Goal: Transaction & Acquisition: Purchase product/service

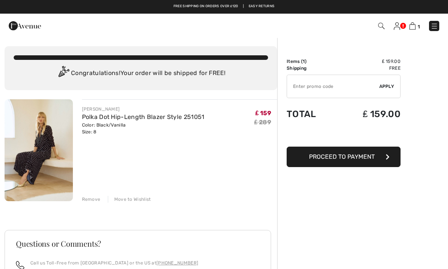
click at [94, 199] on div "Remove" at bounding box center [91, 199] width 19 height 7
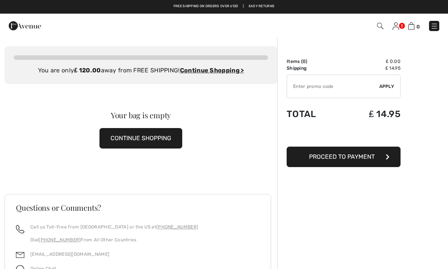
click at [381, 27] on img at bounding box center [380, 26] width 6 height 6
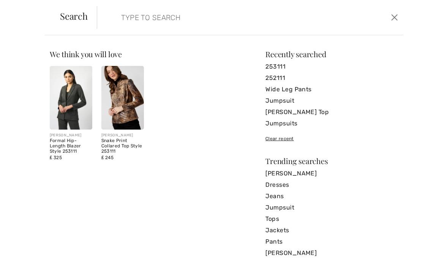
click at [144, 22] on input "search" at bounding box center [217, 17] width 205 height 23
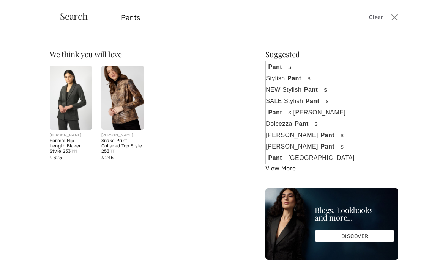
type input "Pants"
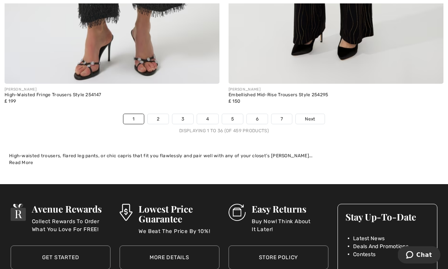
scroll to position [6571, 0]
click at [321, 114] on link "Next" at bounding box center [310, 119] width 28 height 10
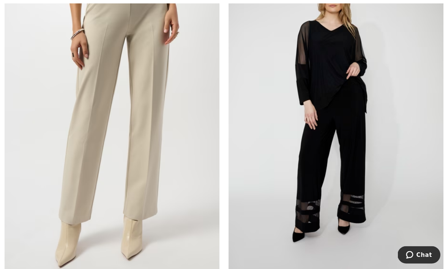
scroll to position [3063, 0]
click at [103, 113] on img at bounding box center [112, 117] width 215 height 322
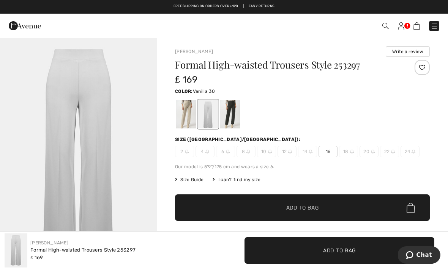
click at [235, 112] on div at bounding box center [230, 114] width 20 height 28
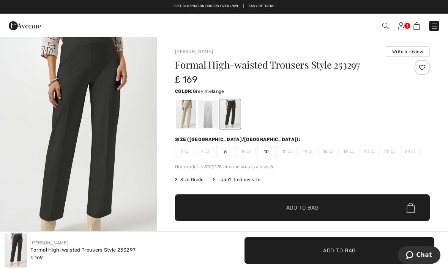
scroll to position [3, 0]
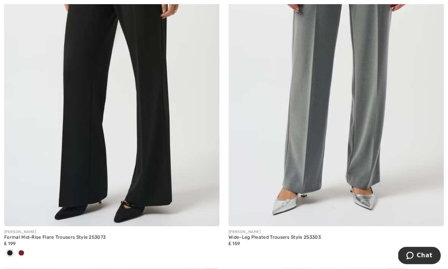
scroll to position [4983, 0]
click at [381, 109] on img at bounding box center [335, 65] width 215 height 322
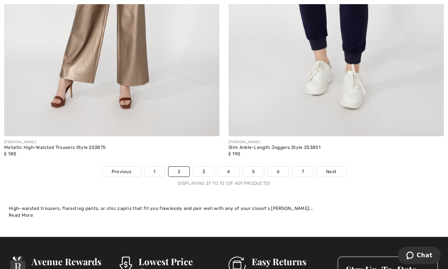
scroll to position [6519, 0]
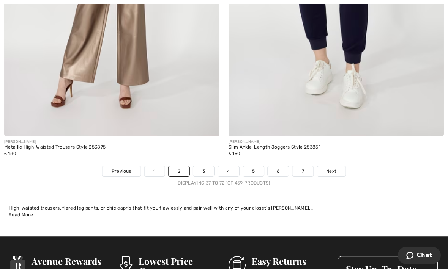
click at [337, 166] on link "Next" at bounding box center [331, 171] width 28 height 10
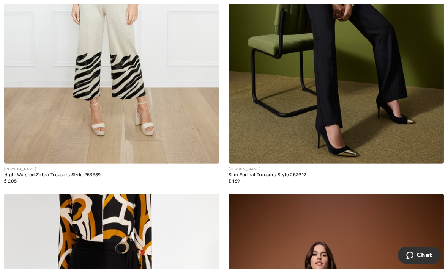
scroll to position [254, 0]
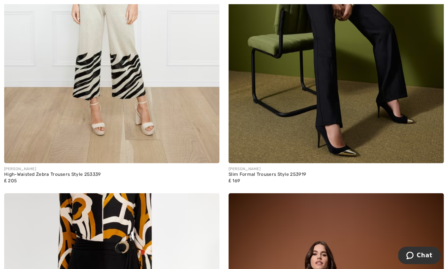
click at [374, 126] on img at bounding box center [335, 2] width 215 height 322
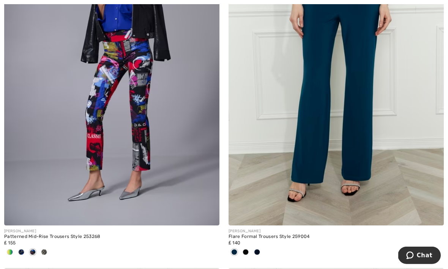
scroll to position [3820, 0]
click at [147, 159] on img at bounding box center [112, 64] width 215 height 322
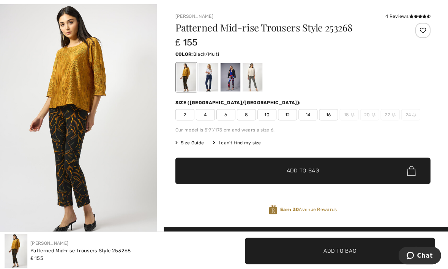
scroll to position [34, 0]
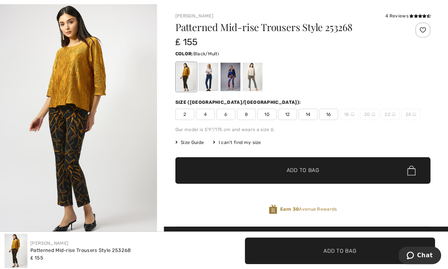
click at [254, 81] on div at bounding box center [252, 77] width 20 height 28
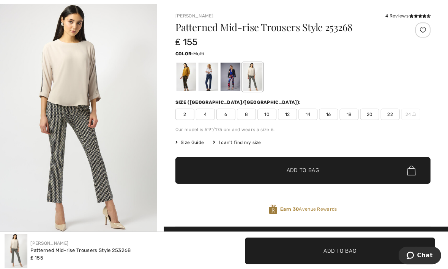
click at [236, 77] on div at bounding box center [230, 77] width 20 height 28
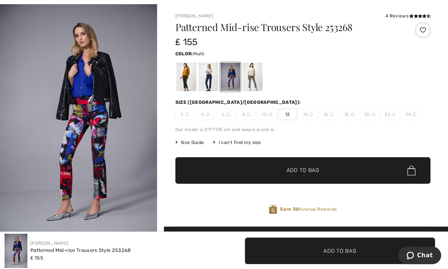
click at [208, 78] on div at bounding box center [208, 77] width 20 height 28
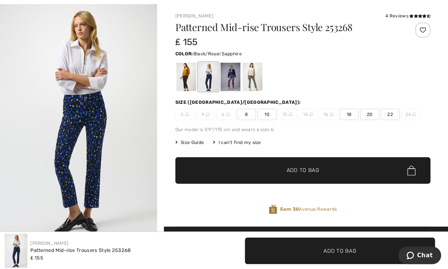
click at [185, 80] on div at bounding box center [186, 77] width 20 height 28
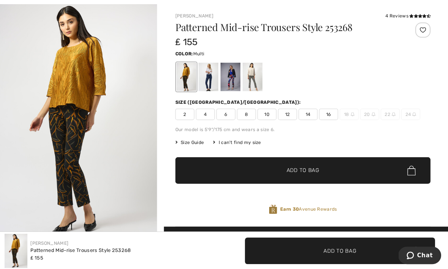
click at [233, 83] on div at bounding box center [230, 77] width 20 height 28
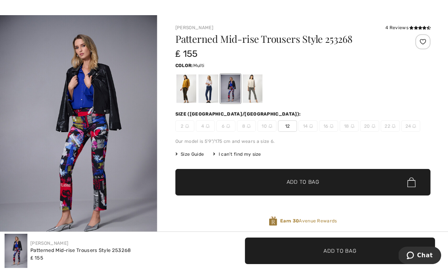
scroll to position [0, 0]
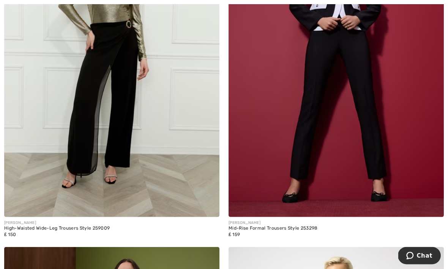
scroll to position [4628, 0]
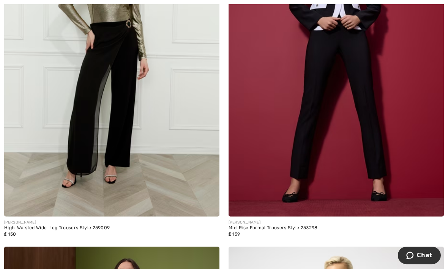
click at [343, 107] on img at bounding box center [335, 56] width 215 height 322
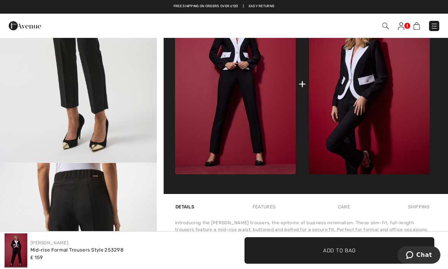
scroll to position [343, 0]
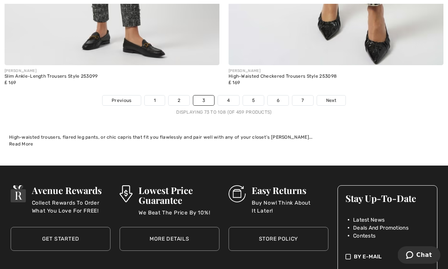
scroll to position [6594, 0]
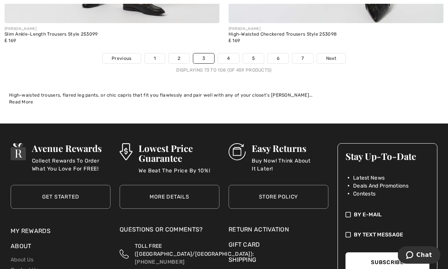
click at [337, 57] on link "Next" at bounding box center [331, 59] width 28 height 10
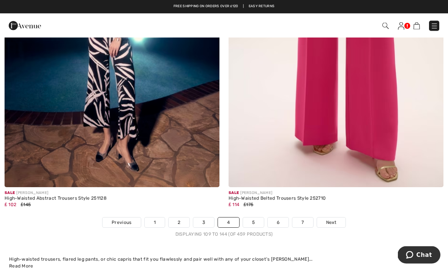
scroll to position [6392, 0]
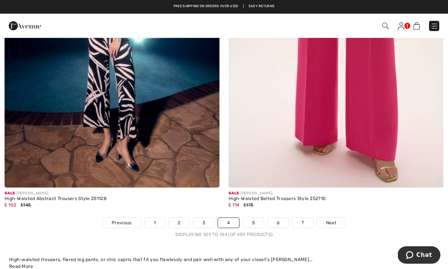
click at [329, 102] on img at bounding box center [335, 27] width 215 height 322
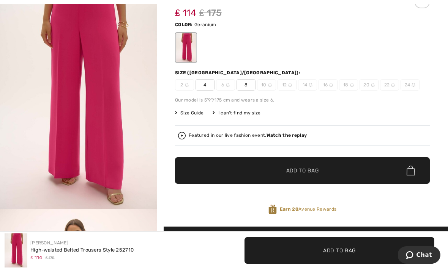
click at [372, 99] on div "Our model is 5'9"/175 cm and wears a size 6." at bounding box center [302, 100] width 255 height 7
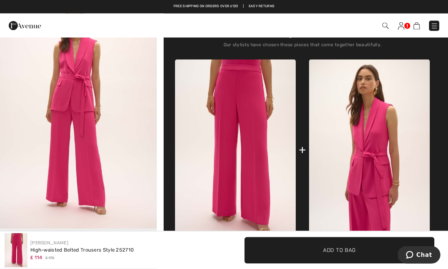
scroll to position [269, 0]
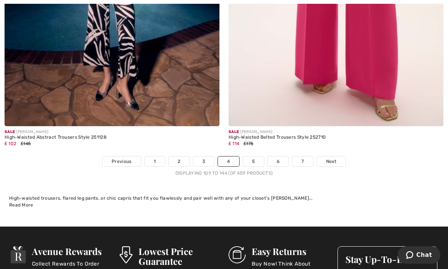
scroll to position [6457, 0]
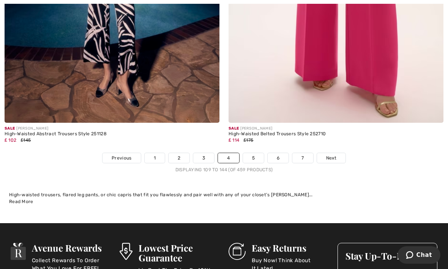
click at [343, 153] on link "Next" at bounding box center [331, 158] width 28 height 10
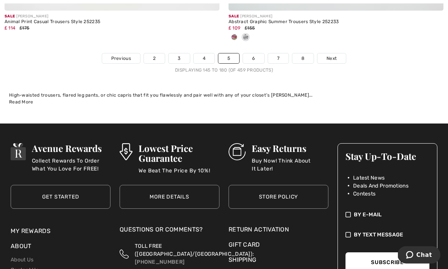
scroll to position [6669, 0]
click at [334, 55] on span "Next" at bounding box center [331, 58] width 10 height 7
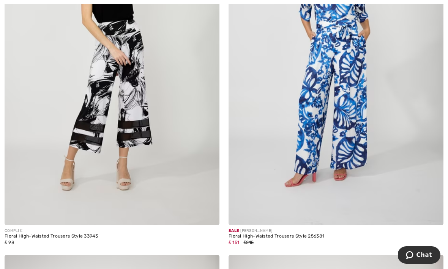
scroll to position [1274, 0]
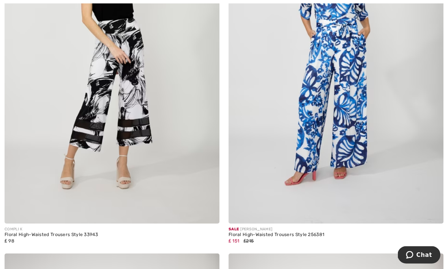
click at [162, 145] on img at bounding box center [112, 63] width 215 height 322
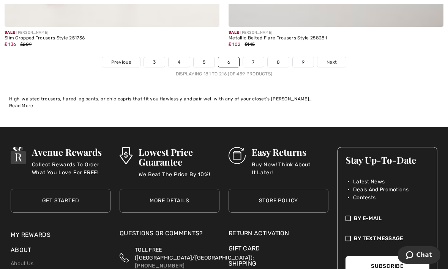
scroll to position [6615, 0]
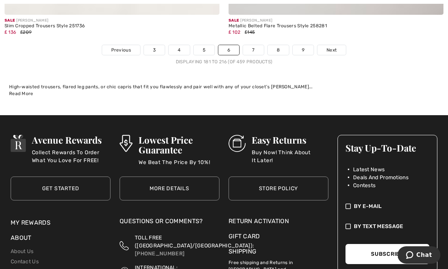
click at [335, 47] on span "Next" at bounding box center [331, 50] width 10 height 7
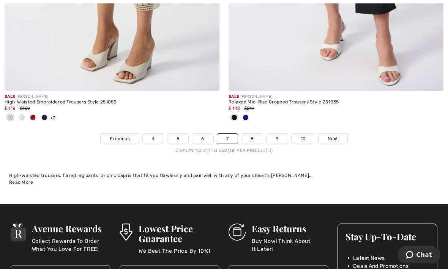
scroll to position [6564, 0]
click at [342, 134] on link "Next" at bounding box center [332, 139] width 28 height 10
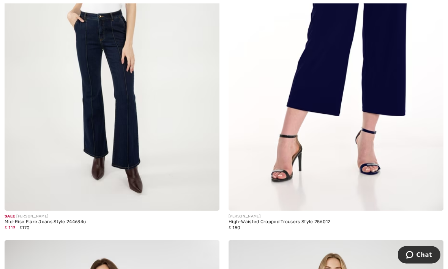
scroll to position [923, 0]
click at [357, 81] on img at bounding box center [335, 50] width 215 height 322
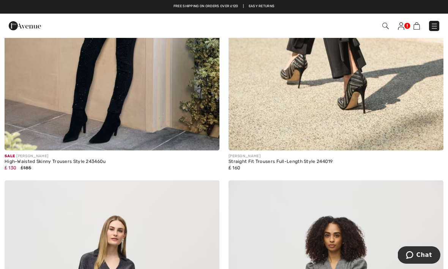
scroll to position [3517, 0]
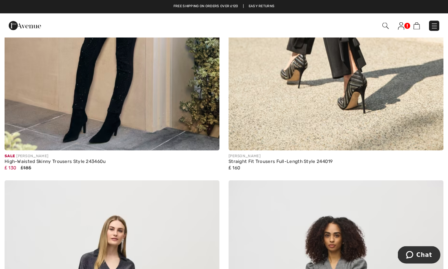
click at [290, 160] on div "Straight Fit Trousers Full-Length Style 244019" at bounding box center [335, 162] width 215 height 5
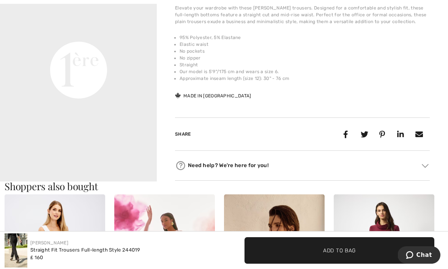
scroll to position [555, 0]
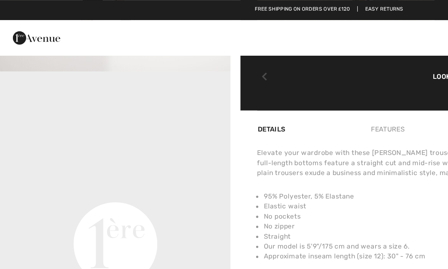
scroll to position [458, 0]
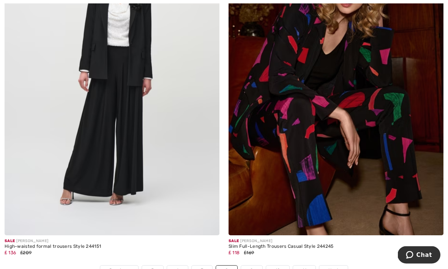
scroll to position [6331, 0]
click at [355, 99] on img at bounding box center [335, 74] width 215 height 322
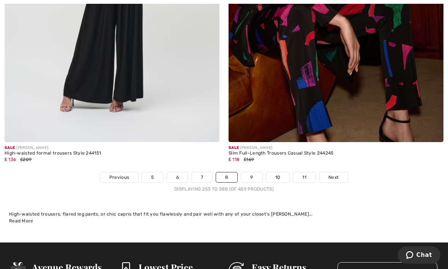
scroll to position [6459, 0]
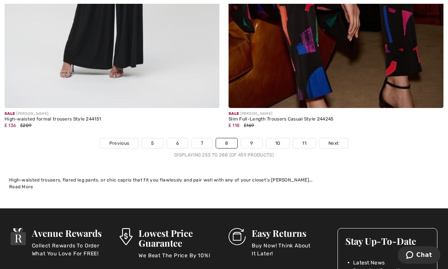
click at [340, 139] on link "Next" at bounding box center [333, 144] width 28 height 10
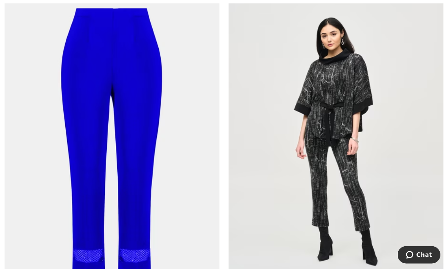
scroll to position [3025, 0]
click at [35, 31] on img at bounding box center [112, 142] width 215 height 322
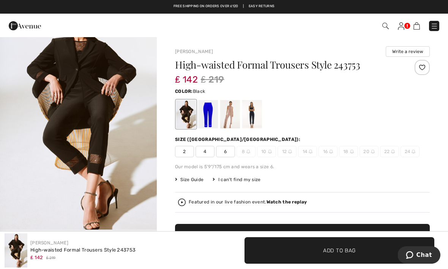
scroll to position [44, 0]
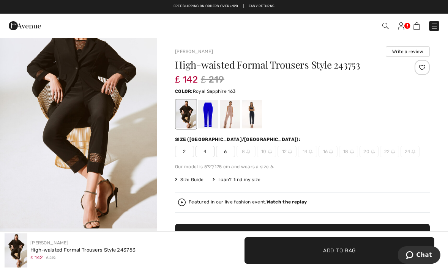
click at [211, 117] on div at bounding box center [208, 114] width 20 height 28
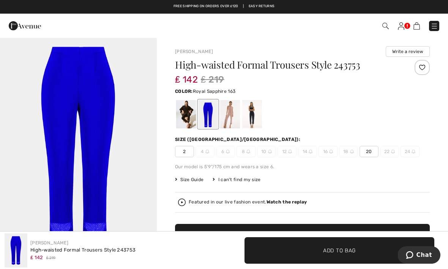
scroll to position [10, 0]
click at [234, 114] on div at bounding box center [230, 114] width 20 height 28
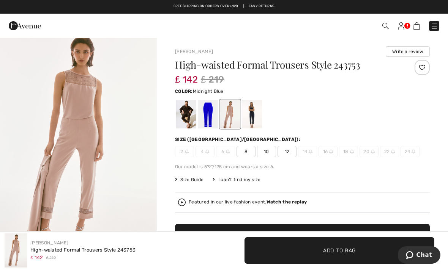
click at [252, 115] on div at bounding box center [252, 114] width 20 height 28
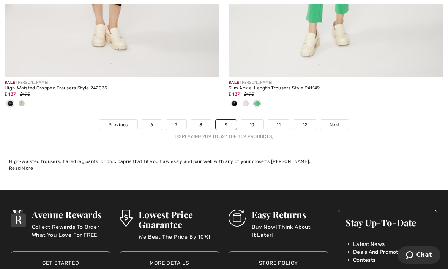
scroll to position [6575, 0]
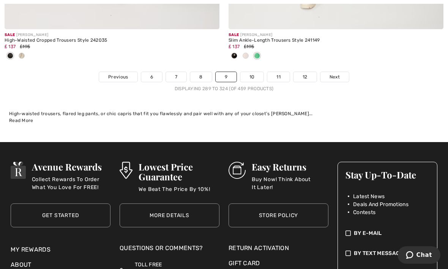
click at [338, 74] on span "Next" at bounding box center [334, 77] width 10 height 7
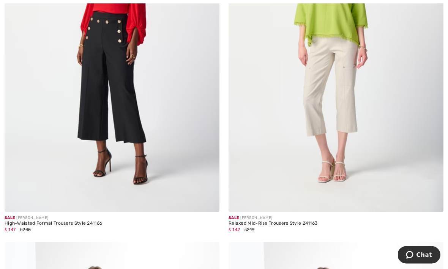
scroll to position [6115, 0]
click at [94, 66] on img at bounding box center [112, 51] width 215 height 322
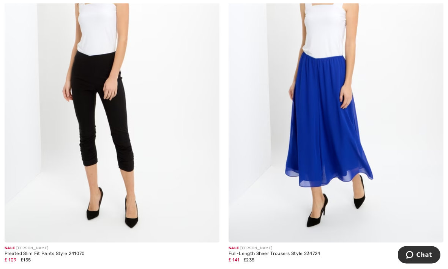
scroll to position [6437, 0]
click at [326, 106] on img at bounding box center [335, 81] width 215 height 322
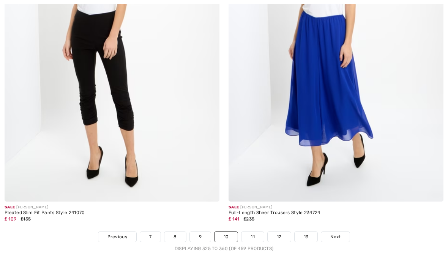
scroll to position [6509, 0]
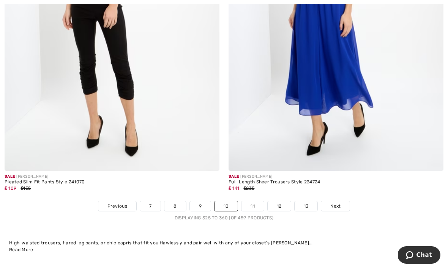
click at [342, 201] on link "Next" at bounding box center [335, 206] width 28 height 10
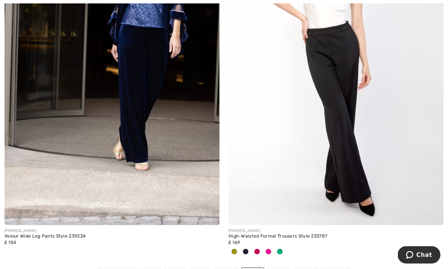
scroll to position [6367, 0]
click at [339, 125] on img at bounding box center [335, 64] width 215 height 322
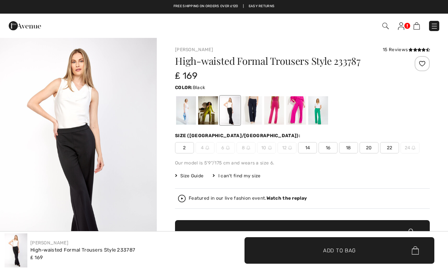
scroll to position [34, 0]
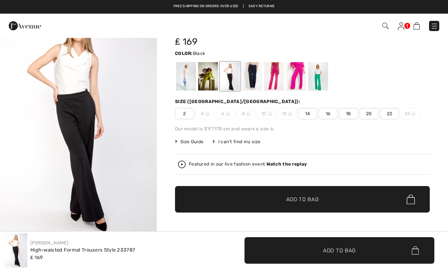
click at [252, 79] on div at bounding box center [252, 76] width 20 height 28
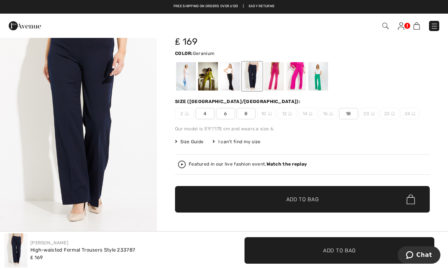
click at [275, 83] on div at bounding box center [274, 76] width 20 height 28
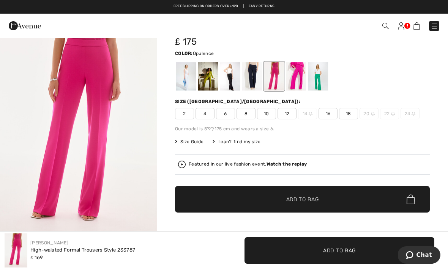
click at [296, 83] on div at bounding box center [296, 76] width 20 height 28
click at [301, 76] on div at bounding box center [296, 76] width 20 height 28
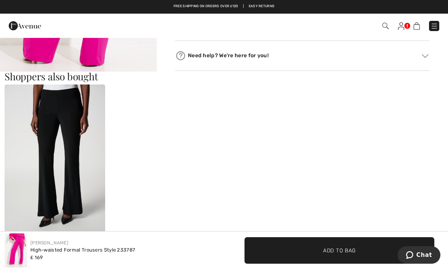
scroll to position [379, 0]
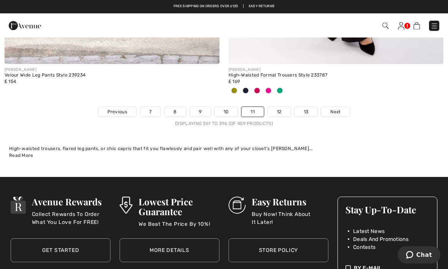
scroll to position [6528, 0]
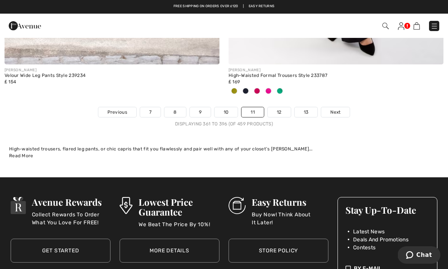
click at [338, 109] on span "Next" at bounding box center [335, 112] width 10 height 7
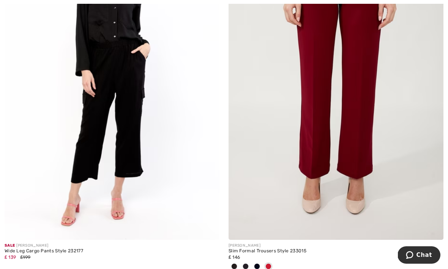
scroll to position [179, 0]
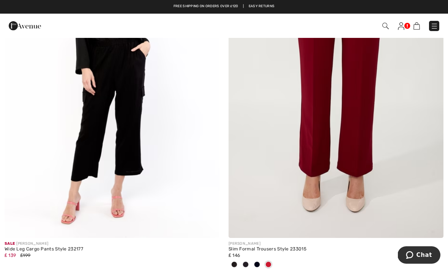
click at [326, 173] on img at bounding box center [335, 77] width 215 height 322
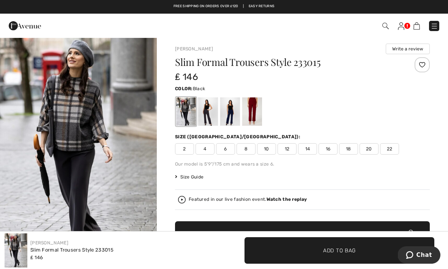
click at [272, 147] on span "10" at bounding box center [266, 148] width 19 height 11
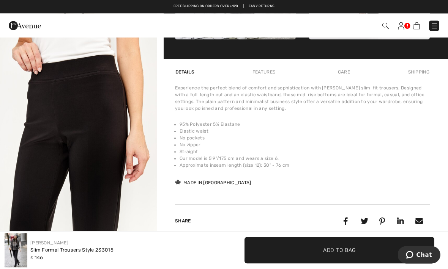
scroll to position [483, 0]
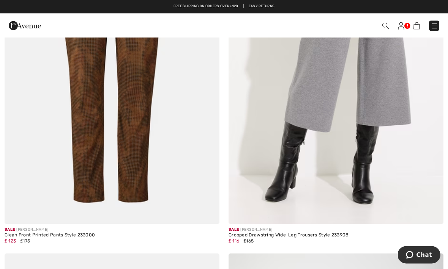
scroll to position [908, 0]
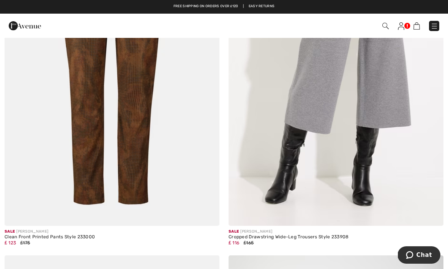
click at [82, 87] on img at bounding box center [112, 65] width 215 height 322
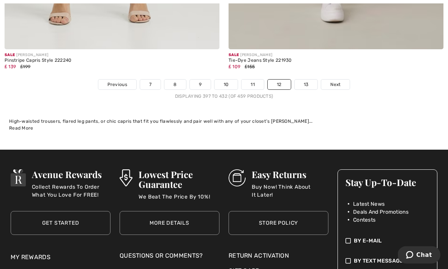
scroll to position [6546, 0]
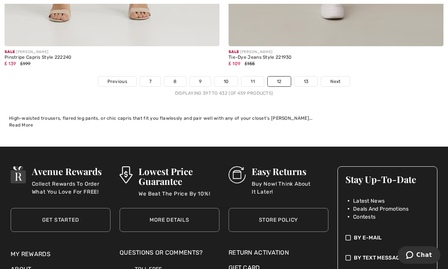
click at [335, 78] on span "Next" at bounding box center [335, 81] width 10 height 7
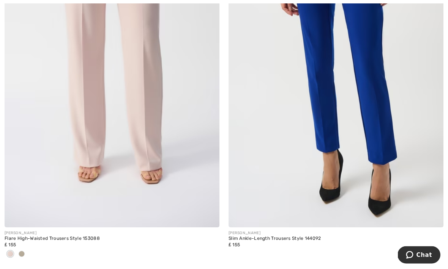
scroll to position [3874, 0]
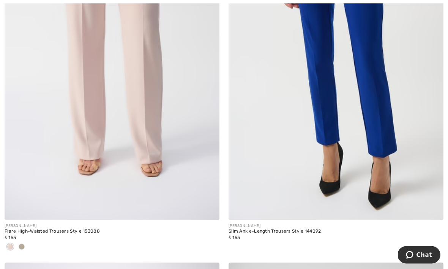
click at [368, 115] on img at bounding box center [335, 60] width 215 height 322
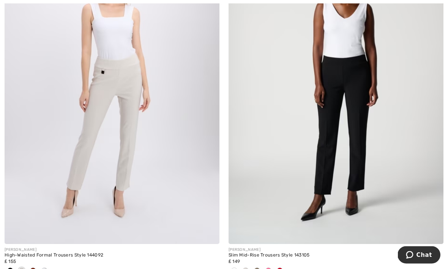
scroll to position [4216, 0]
click at [119, 86] on img at bounding box center [112, 83] width 215 height 322
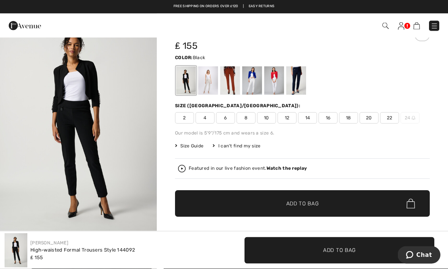
scroll to position [30, 0]
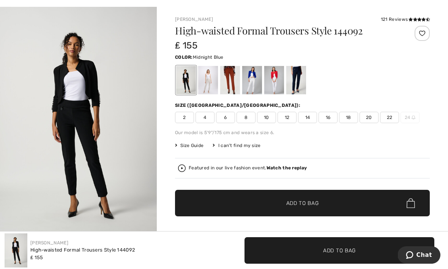
click at [302, 83] on div at bounding box center [296, 80] width 20 height 28
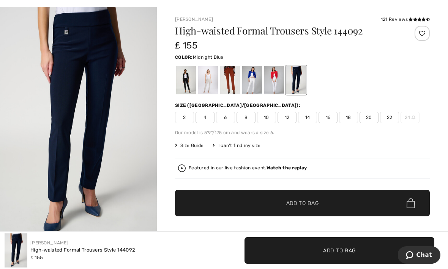
click at [189, 82] on div at bounding box center [186, 80] width 20 height 28
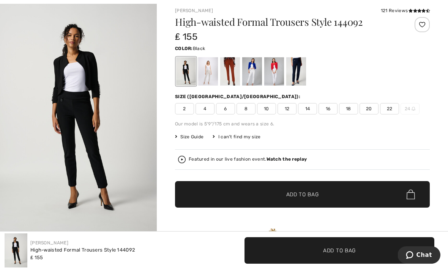
scroll to position [39, 0]
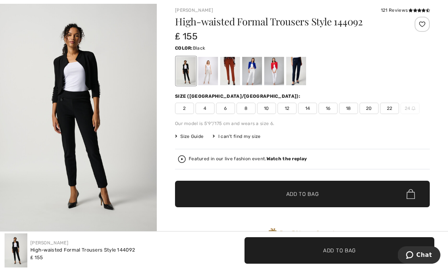
click at [271, 109] on span "10" at bounding box center [266, 108] width 19 height 11
click at [285, 191] on span "✔ Added to Bag" at bounding box center [291, 194] width 46 height 8
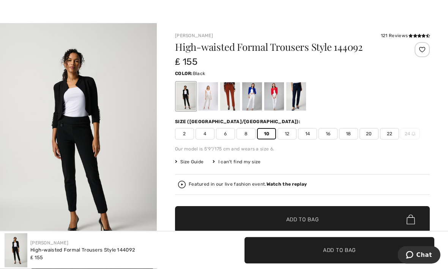
scroll to position [14, 0]
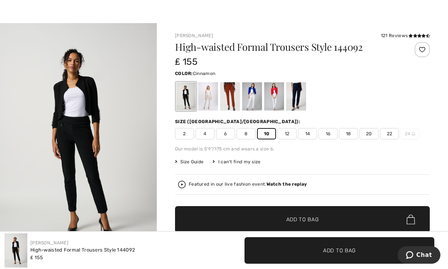
click at [231, 101] on div at bounding box center [230, 96] width 20 height 28
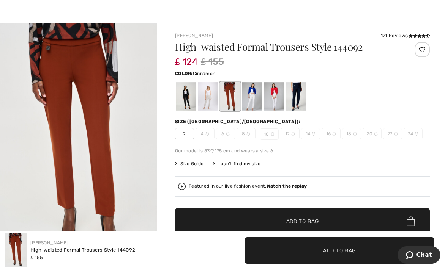
click at [297, 99] on div at bounding box center [296, 96] width 20 height 28
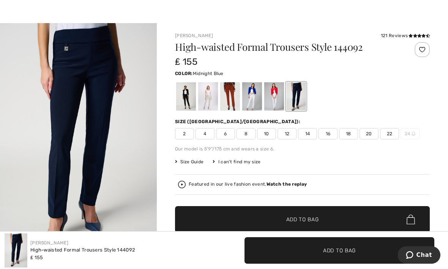
click at [189, 101] on div at bounding box center [186, 96] width 20 height 28
